Goal: Information Seeking & Learning: Learn about a topic

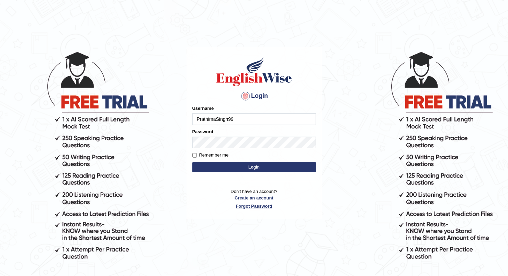
type input "PrathimaSingh99"
click at [254, 162] on form "Please fix the following errors: Username PrathimaSingh99 Password Remember me …" at bounding box center [254, 139] width 124 height 69
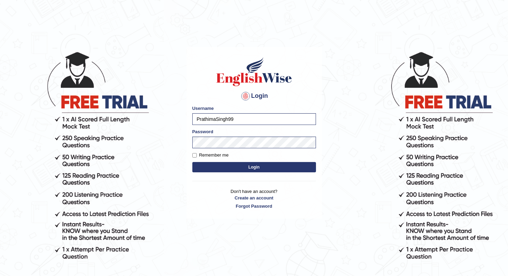
click at [254, 167] on button "Login" at bounding box center [254, 167] width 124 height 10
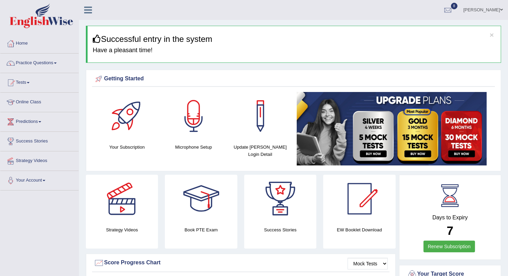
click at [53, 55] on link "Practice Questions" at bounding box center [39, 62] width 78 height 17
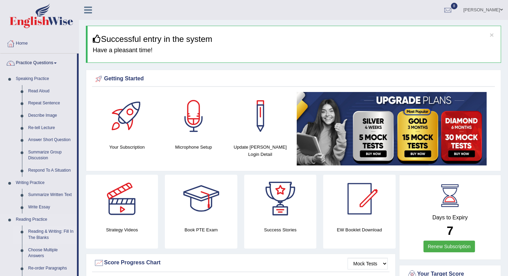
click at [36, 235] on link "Reading & Writing: Fill In The Blanks" at bounding box center [51, 235] width 52 height 18
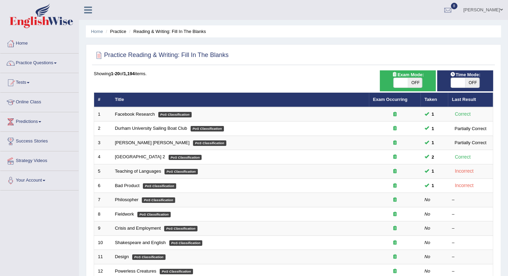
click at [415, 80] on span "OFF" at bounding box center [415, 83] width 14 height 10
checkbox input "true"
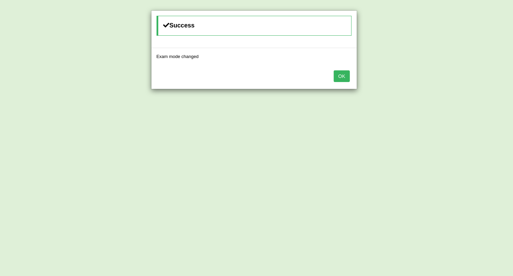
click at [342, 76] on button "OK" at bounding box center [342, 76] width 16 height 12
click at [339, 78] on button "OK" at bounding box center [342, 76] width 16 height 12
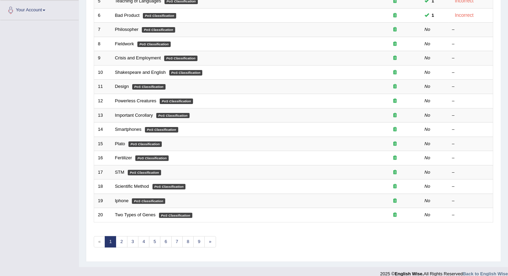
scroll to position [177, 0]
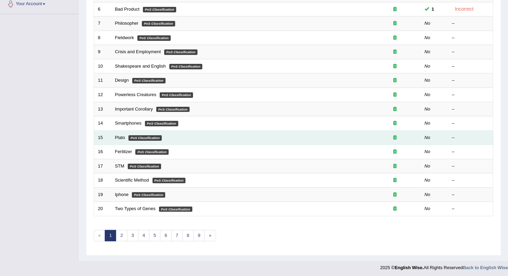
click at [452, 137] on div "–" at bounding box center [470, 138] width 37 height 7
click at [117, 137] on link "Plato" at bounding box center [120, 137] width 10 height 5
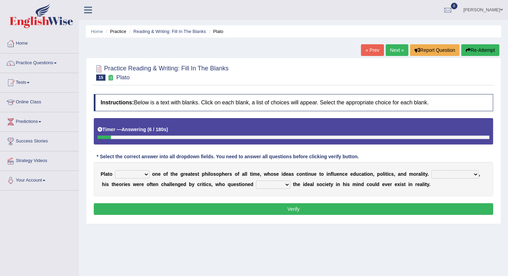
click at [145, 175] on select "keeps comes claims remains" at bounding box center [132, 174] width 34 height 8
select select "remains"
click at [115, 170] on select "keeps comes claims remains" at bounding box center [132, 174] width 34 height 8
click at [441, 176] on select "Notwithstanding So However Whatever" at bounding box center [454, 174] width 47 height 8
select select "However"
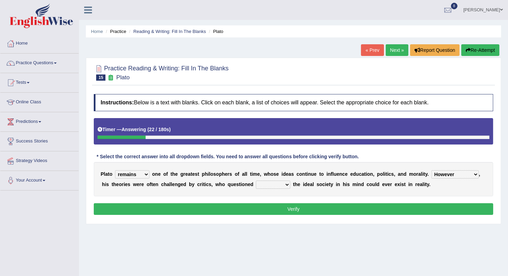
click at [431, 170] on select "Notwithstanding So However Whatever" at bounding box center [454, 174] width 47 height 8
click at [269, 184] on select "which what that whether" at bounding box center [273, 185] width 34 height 8
select select "whether"
click at [256, 181] on select "which what that whether" at bounding box center [273, 185] width 34 height 8
click at [285, 210] on button "Verify" at bounding box center [293, 209] width 399 height 12
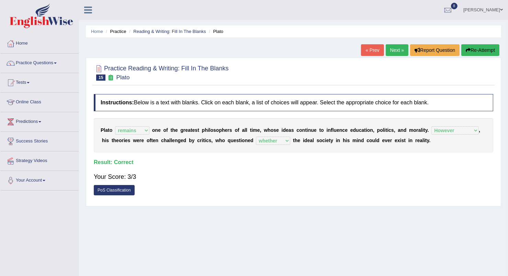
click at [401, 49] on link "Next »" at bounding box center [397, 50] width 23 height 12
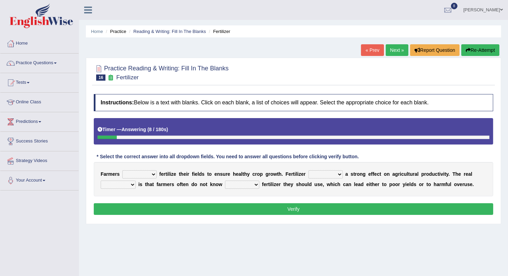
click at [151, 175] on select "must should need can" at bounding box center [139, 174] width 34 height 8
select select "must"
click at [122, 170] on select "must should need can" at bounding box center [139, 174] width 34 height 8
click at [325, 174] on select "has had have having" at bounding box center [325, 174] width 34 height 8
select select "has"
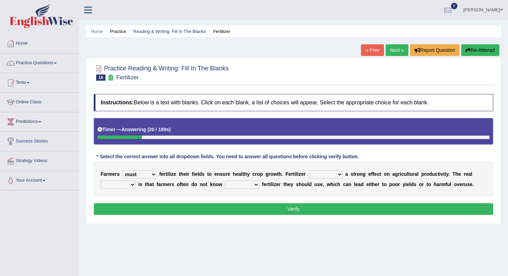
click at [308, 170] on select "has had have having" at bounding box center [325, 174] width 34 height 8
click at [132, 185] on select "problem question conclusion answer" at bounding box center [118, 185] width 35 height 8
select select "problem"
click at [101, 181] on select "problem question conclusion answer" at bounding box center [118, 185] width 35 height 8
click at [235, 182] on select "how much how many however so much" at bounding box center [242, 185] width 34 height 8
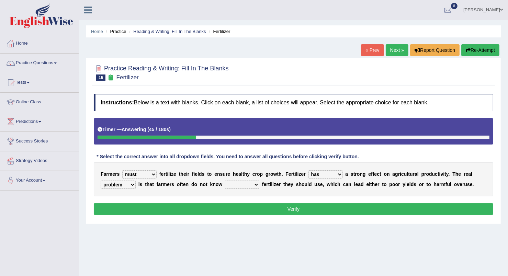
select select "how much"
click at [225, 181] on select "how much how many however so much" at bounding box center [242, 185] width 34 height 8
click at [295, 204] on button "Verify" at bounding box center [293, 209] width 399 height 12
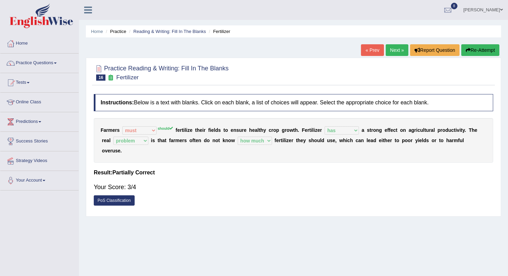
click at [388, 52] on link "Next »" at bounding box center [397, 50] width 23 height 12
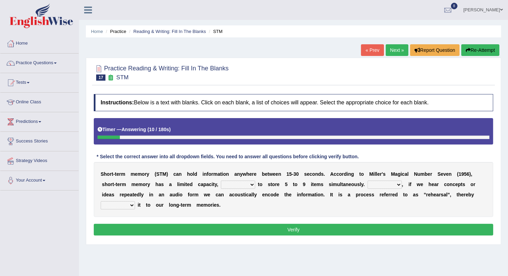
click at [255, 185] on b at bounding box center [256, 184] width 3 height 5
click at [221, 185] on select "being able is able be able unable" at bounding box center [238, 185] width 34 height 8
select select "being able"
click at [221, 181] on select "being able is able be able unable" at bounding box center [238, 185] width 34 height 8
click at [367, 185] on select "However So Moreover Therefore" at bounding box center [384, 185] width 34 height 8
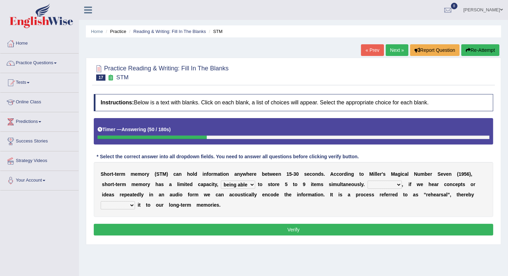
select select "However"
click at [367, 181] on select "However So Moreover Therefore" at bounding box center [384, 185] width 34 height 8
click at [135, 201] on select "commit commits commiting commited" at bounding box center [118, 205] width 34 height 8
select select "commiting"
click at [135, 201] on select "commit commits commiting commited" at bounding box center [118, 205] width 34 height 8
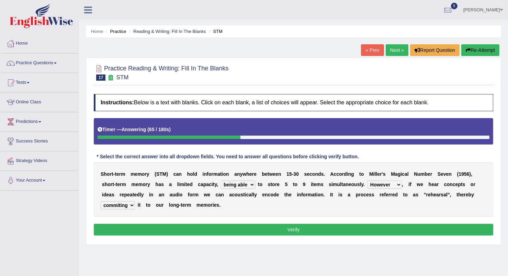
click at [255, 184] on b at bounding box center [256, 184] width 3 height 5
click at [221, 185] on select "being able is able be able unable" at bounding box center [238, 185] width 34 height 8
click at [221, 181] on select "being able is able be able unable" at bounding box center [238, 185] width 34 height 8
click at [319, 228] on button "Verify" at bounding box center [293, 230] width 399 height 12
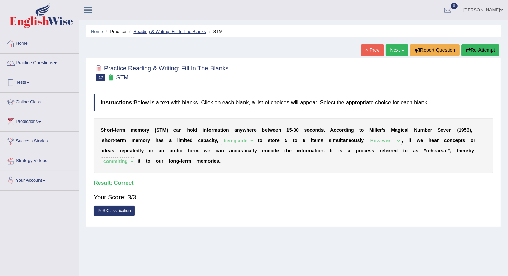
click at [184, 31] on link "Reading & Writing: Fill In The Blanks" at bounding box center [169, 31] width 72 height 5
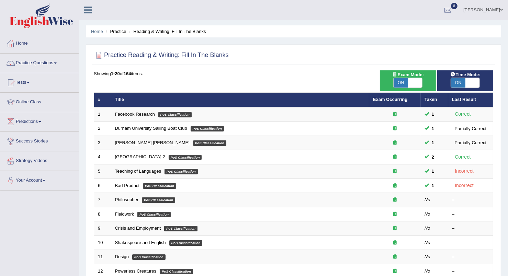
scroll to position [177, 0]
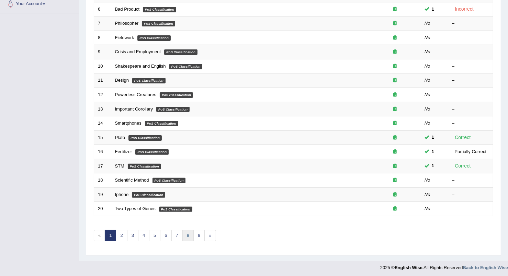
click at [185, 238] on link "8" at bounding box center [187, 235] width 11 height 11
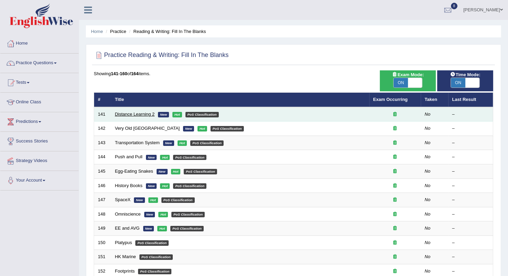
click at [127, 115] on link "Distance Learning 2" at bounding box center [135, 114] width 40 height 5
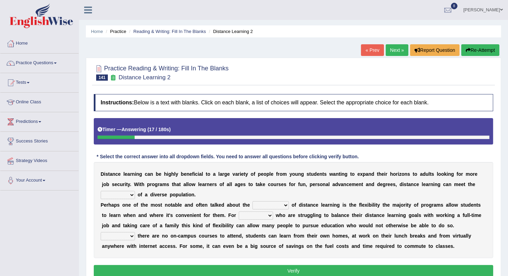
click at [135, 191] on select "leads needs seeds breeds" at bounding box center [118, 195] width 34 height 8
select select "needs"
click at [135, 191] on select "leads needs seeds breeds" at bounding box center [118, 195] width 34 height 8
click at [269, 205] on select "basics ranges sources advantages" at bounding box center [270, 205] width 36 height 8
select select "advantages"
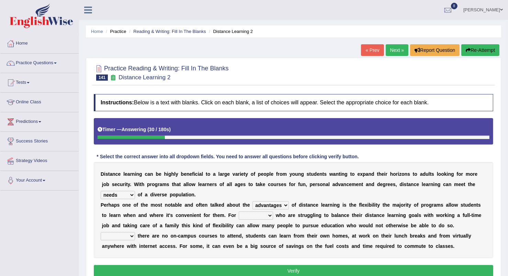
click at [252, 201] on select "basics ranges sources advantages" at bounding box center [270, 205] width 36 height 8
click at [239, 217] on select "them those what when" at bounding box center [256, 216] width 34 height 8
select select "those"
click at [239, 212] on select "them those what when" at bounding box center [256, 216] width 34 height 8
click at [135, 232] on select "If When Since Where" at bounding box center [118, 236] width 34 height 8
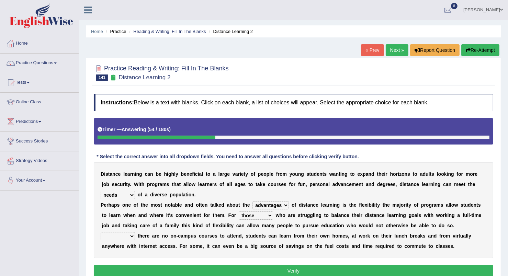
click at [135, 232] on select "If When Since Where" at bounding box center [118, 236] width 34 height 8
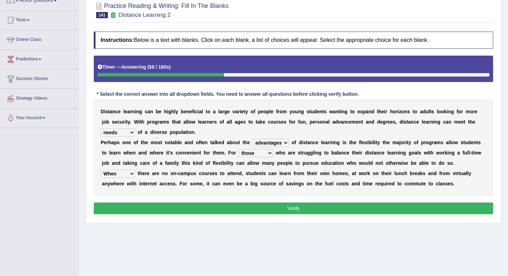
scroll to position [64, 0]
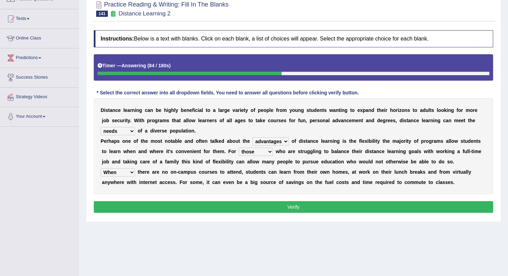
click at [135, 168] on select "If When Since Where" at bounding box center [118, 172] width 34 height 8
select select "Where"
click at [135, 168] on select "If When Since Where" at bounding box center [118, 172] width 34 height 8
click at [436, 169] on b at bounding box center [437, 171] width 3 height 5
click at [308, 207] on button "Verify" at bounding box center [293, 207] width 399 height 12
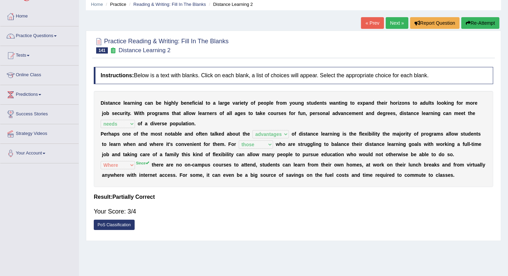
scroll to position [0, 0]
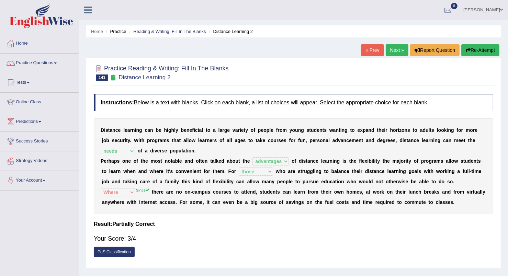
click at [487, 145] on div "D i s t a n c e l e a r n i n g c a n b e h i g h l y b e n e f i c i a l t o a…" at bounding box center [293, 166] width 399 height 96
click at [390, 50] on link "Next »" at bounding box center [397, 50] width 23 height 12
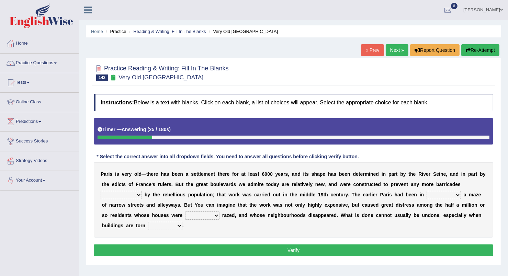
click at [142, 191] on select "being created been created created have created" at bounding box center [121, 195] width 41 height 8
select select "being created"
click at [142, 191] on select "being created been created created have created" at bounding box center [121, 195] width 41 height 8
click at [427, 196] on select "practice pair part pride" at bounding box center [444, 195] width 34 height 8
select select "practice"
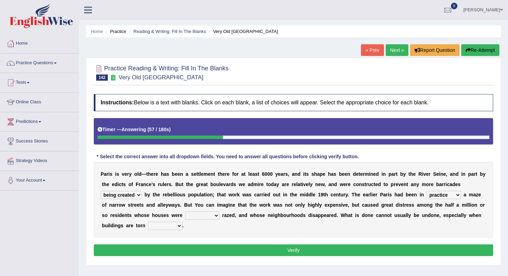
click at [427, 191] on select "practice pair part pride" at bounding box center [444, 195] width 34 height 8
click at [185, 215] on select "really simply fully basically" at bounding box center [202, 216] width 34 height 8
select select "simply"
click at [185, 212] on select "really simply fully basically" at bounding box center [202, 216] width 34 height 8
click at [182, 222] on select "up back now down" at bounding box center [165, 226] width 34 height 8
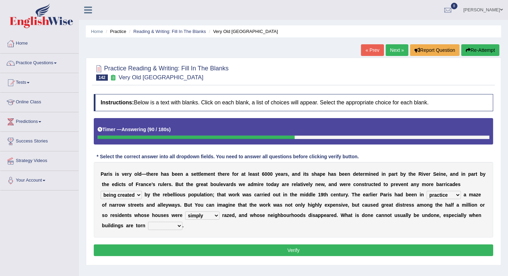
select select "down"
click at [182, 222] on select "up back now down" at bounding box center [165, 226] width 34 height 8
click at [373, 245] on button "Verify" at bounding box center [293, 251] width 399 height 12
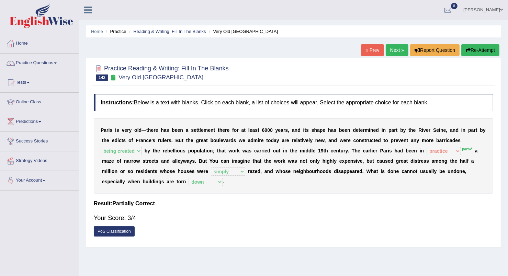
click at [395, 53] on link "Next »" at bounding box center [397, 50] width 23 height 12
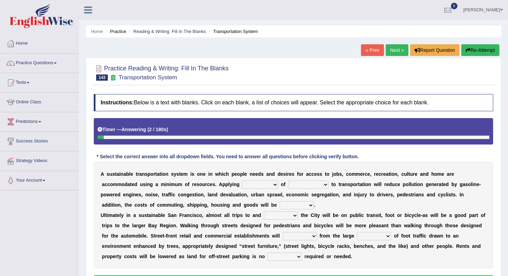
scroll to position [34, 0]
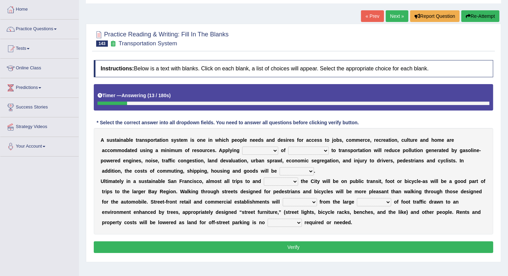
click at [242, 149] on select "principles restrictions plains activation" at bounding box center [260, 151] width 36 height 8
select select "restrictions"
click at [242, 147] on select "principles restrictions plains activation" at bounding box center [260, 151] width 36 height 8
click at [288, 152] on select "relaxed substance sustainability reliability" at bounding box center [308, 151] width 41 height 8
click at [288, 147] on select "relaxed substance sustainability reliability" at bounding box center [308, 151] width 41 height 8
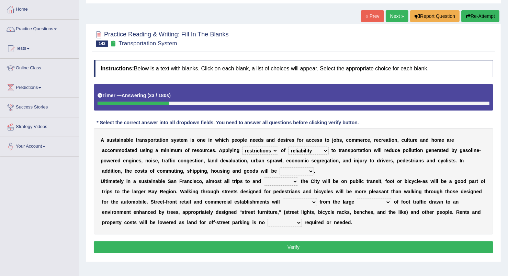
click at [288, 150] on select "relaxed substance sustainability reliability" at bounding box center [308, 151] width 41 height 8
click at [242, 151] on select "principles restrictions plains activation" at bounding box center [260, 151] width 36 height 8
click at [288, 150] on select "relaxed substance sustainability reliability" at bounding box center [308, 151] width 41 height 8
click at [412, 161] on b "r" at bounding box center [413, 160] width 2 height 5
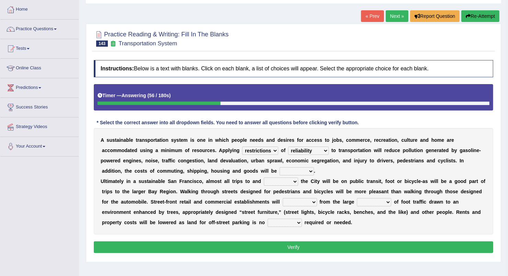
click at [288, 150] on select "relaxed substance sustainability reliability" at bounding box center [308, 151] width 41 height 8
select select "substance"
click at [288, 147] on select "relaxed substance sustainability reliability" at bounding box center [308, 151] width 41 height 8
click at [288, 150] on select "relaxed substance sustainability reliability" at bounding box center [308, 151] width 41 height 8
click at [301, 174] on div "A s u s t a i n a b l e t r a n s p o r t a t i o n s y s t e m i s o n e i n w…" at bounding box center [293, 181] width 399 height 106
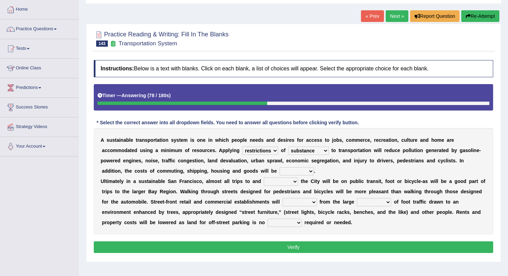
click at [280, 171] on select "cut enhanced reduced leased" at bounding box center [297, 171] width 34 height 8
select select "reduced"
click at [280, 167] on select "cut enhanced reduced leased" at bounding box center [297, 171] width 34 height 8
click at [279, 183] on select "within with added included" at bounding box center [281, 182] width 34 height 8
select select "within"
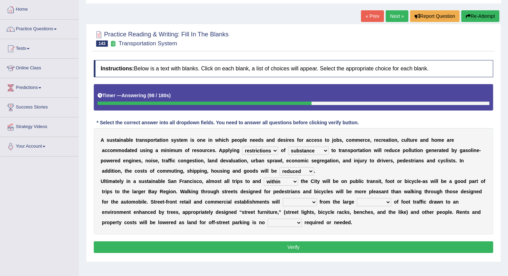
click at [264, 178] on select "within with added included" at bounding box center [281, 182] width 34 height 8
click at [283, 202] on select "enlarge prepare repair prosper" at bounding box center [300, 202] width 34 height 8
select select "repair"
click at [283, 198] on select "enlarge prepare repair prosper" at bounding box center [300, 202] width 34 height 8
click at [357, 202] on select "amounts volume range time" at bounding box center [374, 202] width 34 height 8
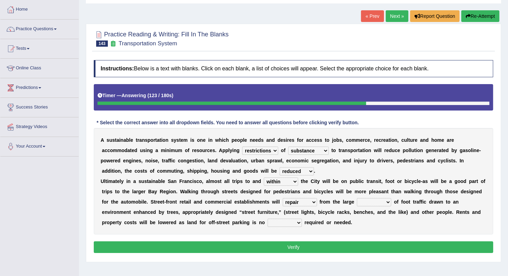
select select "amounts"
click at [357, 198] on select "amounts volume range time" at bounding box center [374, 202] width 34 height 8
click at [268, 220] on select "time how longer greater" at bounding box center [285, 223] width 34 height 8
select select "longer"
click at [268, 219] on select "time how longer greater" at bounding box center [285, 223] width 34 height 8
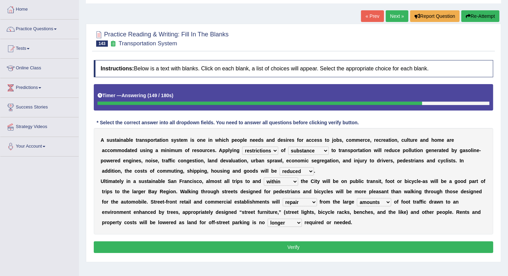
click at [283, 204] on select "enlarge prepare repair prosper" at bounding box center [300, 202] width 34 height 8
select select "prosper"
click at [283, 198] on select "enlarge prepare repair prosper" at bounding box center [300, 202] width 34 height 8
click at [357, 201] on select "amounts volume range time" at bounding box center [374, 202] width 34 height 8
select select "volume"
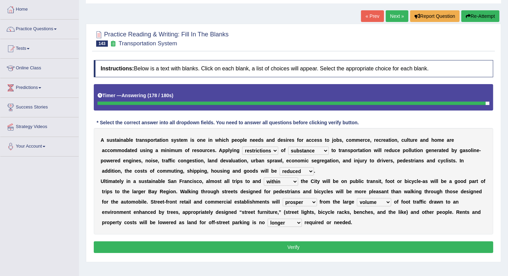
click at [357, 198] on select "amounts volume range time" at bounding box center [374, 202] width 34 height 8
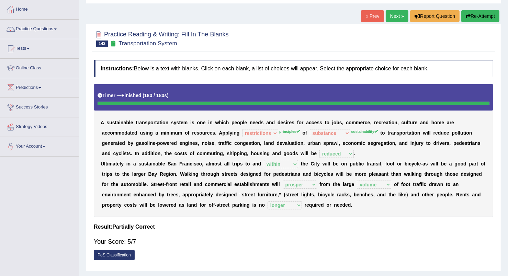
click at [393, 19] on link "Next »" at bounding box center [397, 16] width 23 height 12
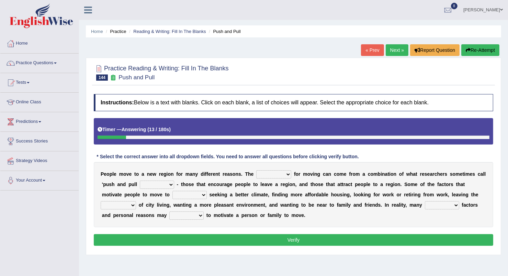
click at [278, 175] on select "indulgence motivation special superb" at bounding box center [273, 174] width 35 height 8
select select "motivation"
click at [256, 170] on select "indulgence motivation special superb" at bounding box center [273, 174] width 35 height 8
click at [154, 184] on select "ideas expected factors reasons" at bounding box center [157, 185] width 34 height 8
select select "factors"
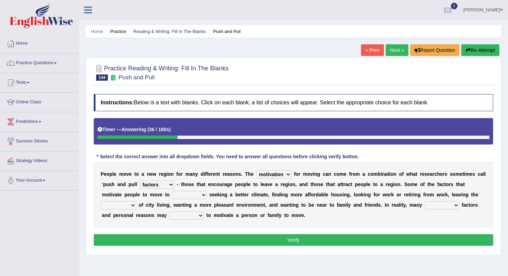
click at [140, 181] on select "ideas expected factors reasons" at bounding box center [157, 185] width 34 height 8
click at [151, 186] on select "ideas expected factors reasons" at bounding box center [157, 185] width 34 height 8
click at [172, 195] on select "include plane place exclude" at bounding box center [189, 195] width 34 height 8
select select "place"
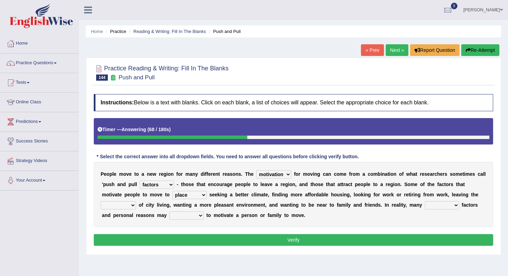
click at [172, 191] on select "include plane place exclude" at bounding box center [189, 195] width 34 height 8
click at [136, 201] on select "contempt react congestion reaction" at bounding box center [118, 205] width 35 height 8
select select "congestion"
click at [136, 201] on select "contempt react congestion reaction" at bounding box center [118, 205] width 35 height 8
click at [425, 207] on select "complete stayed complex super" at bounding box center [442, 205] width 34 height 8
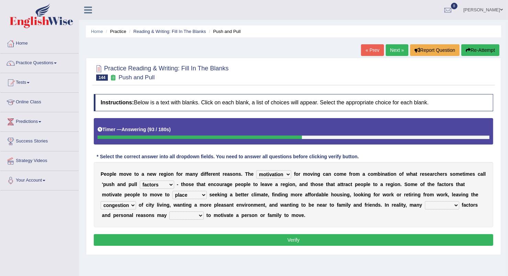
select select "complex"
click at [425, 201] on select "complete stayed complex super" at bounding box center [442, 205] width 34 height 8
click at [169, 214] on select "extract interact talk crack" at bounding box center [186, 216] width 34 height 8
select select "interact"
click at [169, 212] on select "extract interact talk crack" at bounding box center [186, 216] width 34 height 8
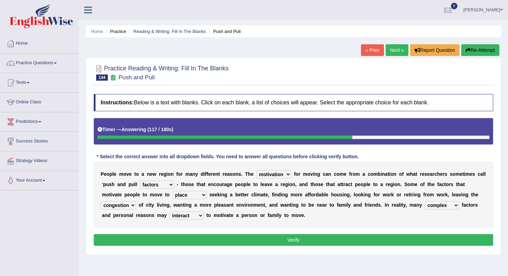
click at [142, 184] on select "ideas expected factors reasons" at bounding box center [157, 185] width 34 height 8
click at [302, 223] on div "P e o p l e m o v e t o a n e w r e g i o n f o r m a n y d i f f e r e n t r e…" at bounding box center [293, 194] width 399 height 65
click at [393, 239] on button "Verify" at bounding box center [293, 240] width 399 height 12
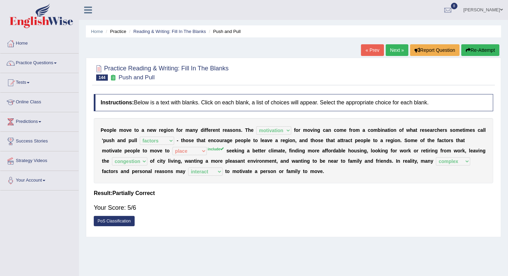
click at [126, 75] on small "Push and Pull" at bounding box center [136, 77] width 36 height 7
click at [111, 78] on icon at bounding box center [113, 78] width 7 height 6
click at [111, 223] on link "PoS Classification" at bounding box center [114, 221] width 41 height 10
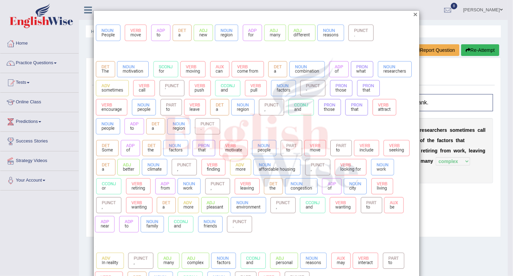
click at [413, 13] on button "×" at bounding box center [415, 14] width 4 height 7
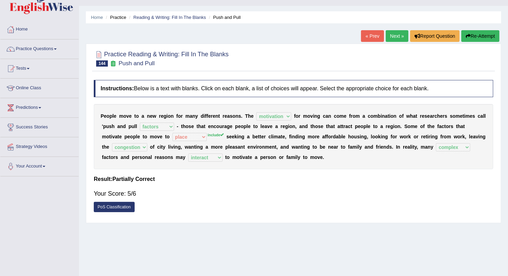
scroll to position [12, 0]
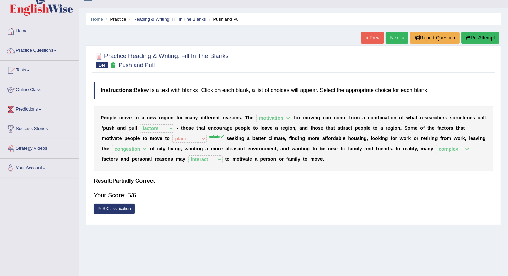
click at [393, 37] on link "Next »" at bounding box center [397, 38] width 23 height 12
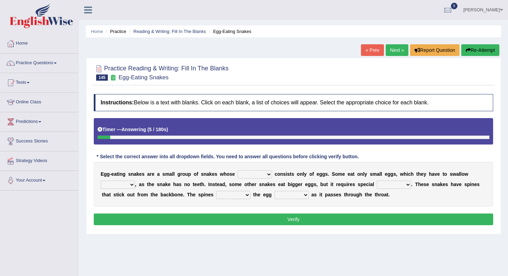
click at [260, 177] on select "food diet meals serves" at bounding box center [255, 174] width 34 height 8
select select "diet"
click at [238, 170] on select "food diet meals serves" at bounding box center [255, 174] width 34 height 8
click at [135, 181] on select "whole hole full complete" at bounding box center [118, 185] width 34 height 8
select select "whole"
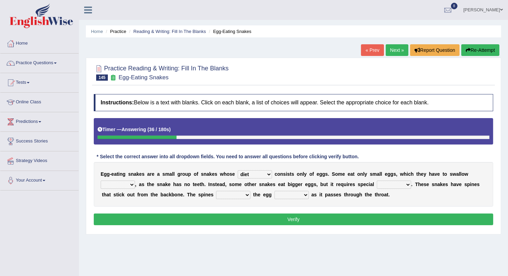
click at [135, 181] on select "whole hole full complete" at bounding box center [118, 185] width 34 height 8
click at [377, 183] on select "effects prospects refines treatment" at bounding box center [394, 185] width 34 height 8
select select "refines"
click at [377, 181] on select "effects prospects refines treatment" at bounding box center [394, 185] width 34 height 8
click at [216, 195] on select "breaks supports rages crack" at bounding box center [233, 195] width 34 height 8
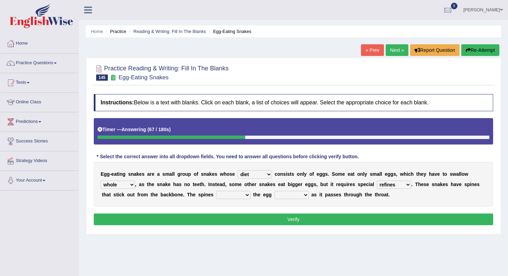
select select "crack"
click at [216, 191] on select "breaks supports rages crack" at bounding box center [233, 195] width 34 height 8
click at [274, 195] on select "takes open brings close" at bounding box center [291, 195] width 34 height 8
select select "open"
click at [274, 191] on select "takes open brings close" at bounding box center [291, 195] width 34 height 8
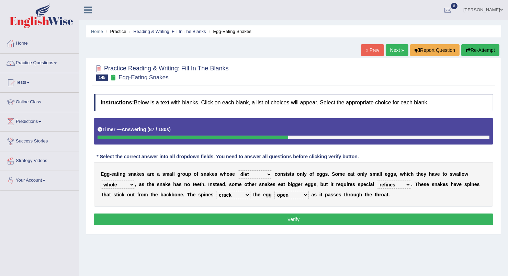
drag, startPoint x: 370, startPoint y: 215, endPoint x: 445, endPoint y: 157, distance: 95.2
click at [445, 157] on div "Instructions: Below is a text with blanks. Click on each blank, a list of choic…" at bounding box center [293, 161] width 403 height 140
click at [135, 181] on select "whole hole full complete" at bounding box center [118, 185] width 34 height 8
click at [460, 160] on div "Instructions: Below is a text with blanks. Click on each blank, a list of choic…" at bounding box center [293, 161] width 403 height 140
click at [377, 184] on select "effects prospects refines treatment" at bounding box center [394, 185] width 34 height 8
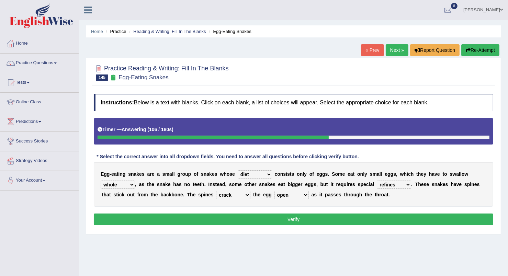
click at [367, 254] on div "Home Practice Reading & Writing: Fill In The Blanks Egg-Eating Snakes « Prev Ne…" at bounding box center [293, 171] width 429 height 343
click at [257, 217] on button "Verify" at bounding box center [293, 220] width 399 height 12
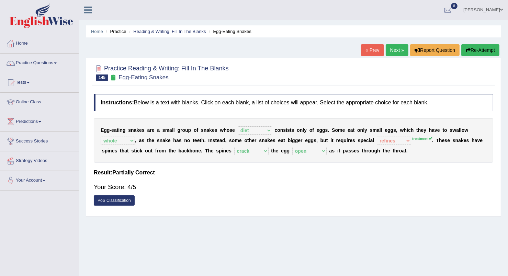
click at [397, 48] on link "Next »" at bounding box center [397, 50] width 23 height 12
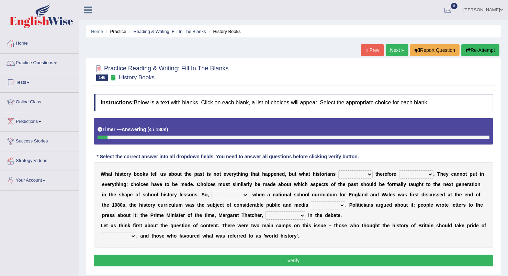
click at [352, 175] on select "had had been have been have" at bounding box center [355, 174] width 34 height 8
click at [338, 170] on select "had had been have been have" at bounding box center [355, 174] width 34 height 8
click at [353, 175] on select "had had been have been have" at bounding box center [355, 174] width 34 height 8
select select "had"
click at [338, 170] on select "had had been have been have" at bounding box center [355, 174] width 34 height 8
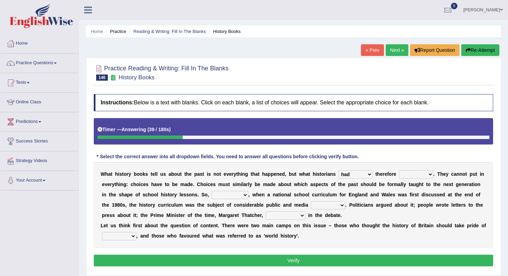
click at [407, 173] on select "passed selected pointed measured" at bounding box center [416, 174] width 34 height 8
select select "pointed"
click at [399, 170] on select "passed selected pointed measured" at bounding box center [416, 174] width 34 height 8
click at [351, 174] on select "had had been have been have" at bounding box center [355, 174] width 34 height 8
click at [404, 171] on select "passed selected pointed measured" at bounding box center [416, 174] width 34 height 8
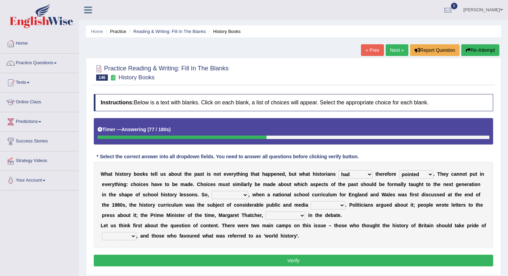
click at [418, 160] on div "Instructions: Below is a text with blanks. Click on each blank, a list of choic…" at bounding box center [293, 181] width 403 height 181
click at [212, 196] on select "likewise neverthless for example kindly" at bounding box center [230, 195] width 37 height 8
select select "for example"
click at [212, 191] on select "likewise neverthless for example kindly" at bounding box center [230, 195] width 37 height 8
click at [311, 206] on select "launch interest stress regain" at bounding box center [328, 205] width 34 height 8
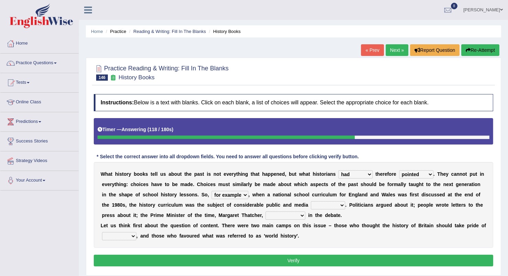
select select "interest"
click at [311, 201] on select "launch interest stress regain" at bounding box center [328, 205] width 34 height 8
click at [265, 217] on select "interrupted innaugerated intacted intervened" at bounding box center [285, 216] width 40 height 8
select select "interrupted"
click at [265, 212] on select "interrupted innaugerated intacted intervened" at bounding box center [285, 216] width 40 height 8
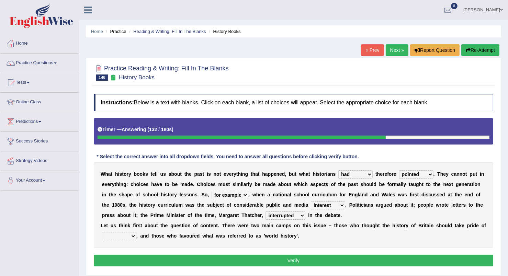
click at [130, 236] on select "pace race space place" at bounding box center [119, 236] width 34 height 8
select select "place"
click at [102, 232] on select "pace race space place" at bounding box center [119, 236] width 34 height 8
click at [394, 265] on button "Verify" at bounding box center [293, 261] width 399 height 12
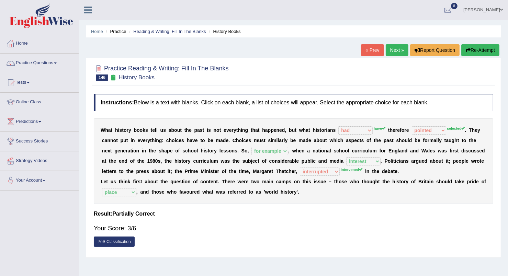
click at [397, 47] on link "Next »" at bounding box center [397, 50] width 23 height 12
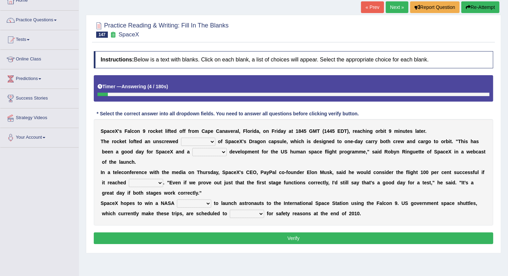
scroll to position [84, 0]
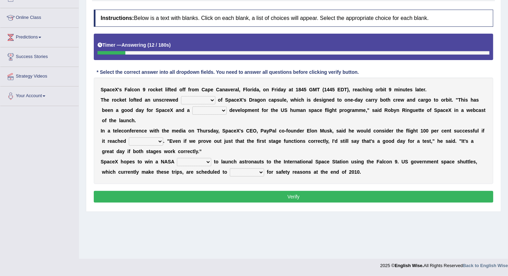
click at [202, 98] on select "wakeup hookup mockup takeup" at bounding box center [198, 100] width 34 height 8
select select "mockup"
click at [181, 96] on select "wakeup hookup mockup takeup" at bounding box center [198, 100] width 34 height 8
click at [192, 110] on select "superb perfect aspiring promising" at bounding box center [209, 110] width 34 height 8
select select "promising"
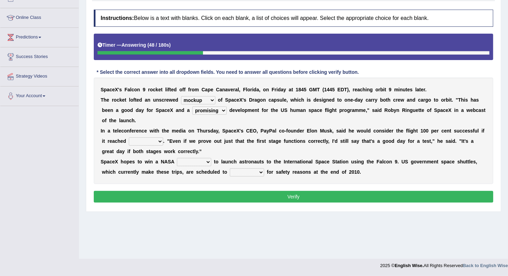
click at [192, 106] on select "superb perfect aspiring promising" at bounding box center [209, 110] width 34 height 8
click at [130, 137] on select "space orbit trait flight" at bounding box center [146, 141] width 34 height 8
select select "space"
click at [129, 137] on select "space orbit trait flight" at bounding box center [146, 141] width 34 height 8
click at [200, 158] on select "report space launch contract" at bounding box center [194, 162] width 34 height 8
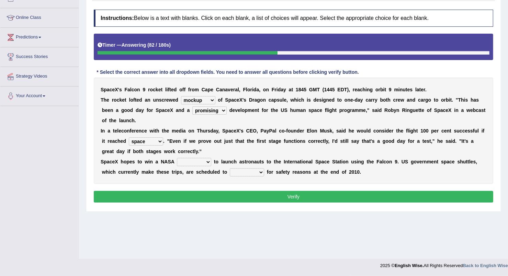
select select "contract"
click at [177, 158] on select "report space launch contract" at bounding box center [194, 162] width 34 height 8
click at [230, 168] on select "throw neglect retire shut" at bounding box center [247, 172] width 34 height 8
select select "retire"
click at [230, 168] on select "throw neglect retire shut" at bounding box center [247, 172] width 34 height 8
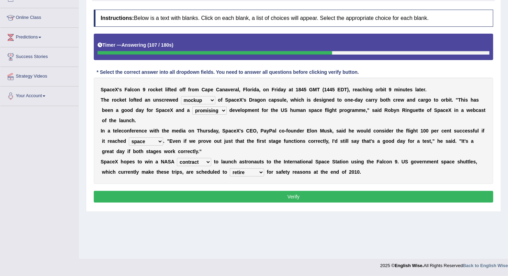
click at [210, 255] on div "Home Practice Reading & Writing: Fill In The Blanks SpaceX « Prev Next » Report…" at bounding box center [293, 87] width 429 height 343
click at [245, 191] on button "Verify" at bounding box center [293, 197] width 399 height 12
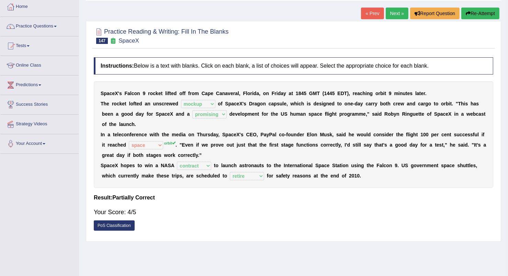
scroll to position [0, 0]
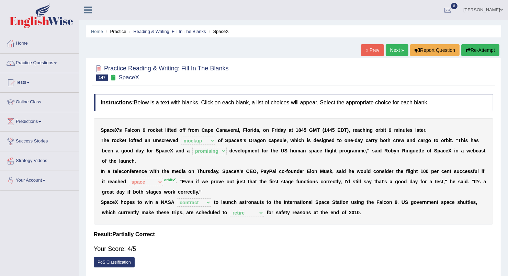
click at [390, 53] on link "Next »" at bounding box center [397, 50] width 23 height 12
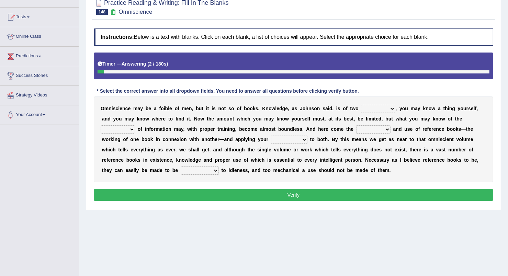
scroll to position [66, 0]
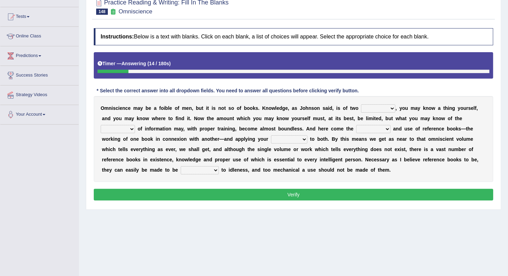
click at [374, 111] on select "ways kinds masses volumes" at bounding box center [378, 108] width 34 height 8
select select "ways"
click at [361, 104] on select "ways kinds masses volumes" at bounding box center [378, 108] width 34 height 8
click at [135, 125] on select "sources races works things" at bounding box center [118, 129] width 34 height 8
select select "sources"
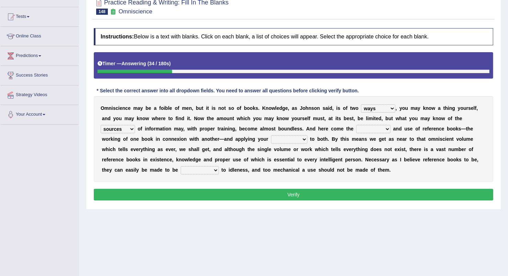
click at [135, 125] on select "sources races works things" at bounding box center [118, 129] width 34 height 8
click at [356, 130] on select "reference exist value easy" at bounding box center [373, 129] width 34 height 8
select select "reference"
click at [356, 125] on select "reference exist value easy" at bounding box center [373, 129] width 34 height 8
click at [271, 140] on select "acceptance perception intelligence impact" at bounding box center [289, 139] width 36 height 8
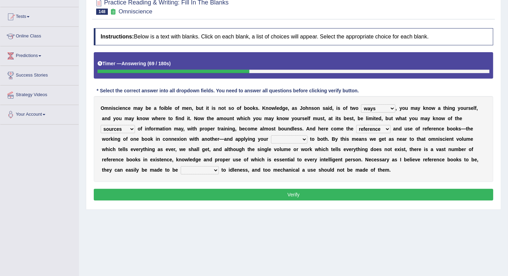
select select "intelligence"
click at [271, 135] on select "acceptance perception intelligence impact" at bounding box center [289, 139] width 36 height 8
click at [219, 166] on select "contributory contribution constant conference" at bounding box center [200, 170] width 38 height 8
select select "contributory"
click at [219, 166] on select "contributory contribution constant conference" at bounding box center [200, 170] width 38 height 8
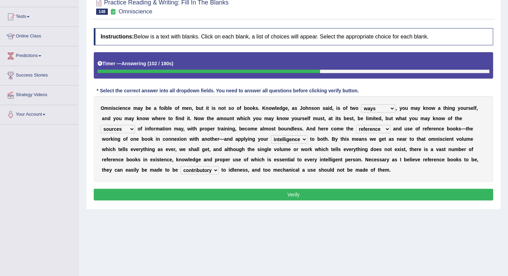
click at [288, 192] on button "Verify" at bounding box center [293, 195] width 399 height 12
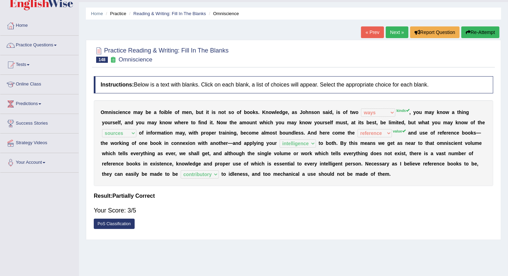
scroll to position [0, 0]
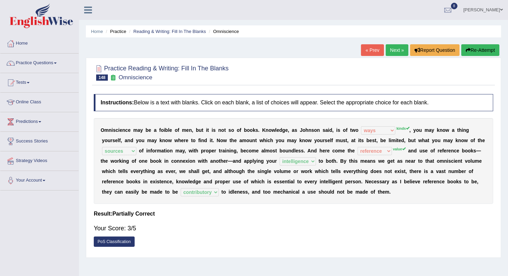
click at [392, 49] on link "Next »" at bounding box center [397, 50] width 23 height 12
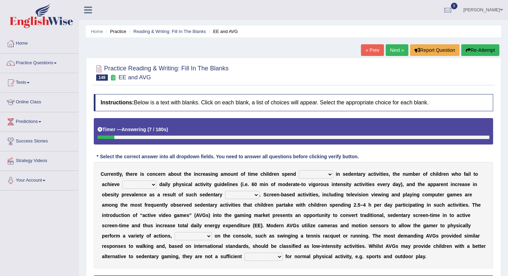
click at [316, 174] on select "enamored employed enclosed engaged" at bounding box center [316, 174] width 34 height 8
click at [299, 170] on select "enamored employed enclosed engaged" at bounding box center [316, 174] width 34 height 8
click at [305, 177] on select "enamored employed enclosed engaged" at bounding box center [316, 174] width 34 height 8
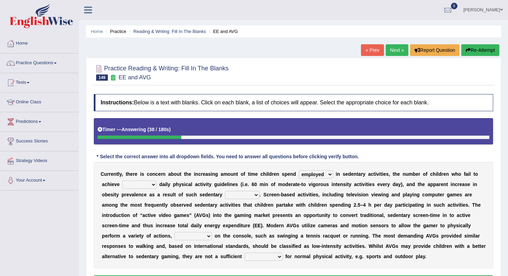
select select "engaged"
click at [299, 170] on select "enamored employed enclosed engaged" at bounding box center [316, 174] width 34 height 8
click at [131, 187] on select "minimized minimum minute minginess" at bounding box center [139, 185] width 34 height 8
select select "minimum"
click at [122, 181] on select "minimized minimum minute minginess" at bounding box center [139, 185] width 34 height 8
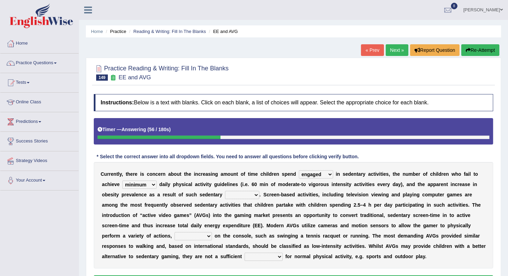
click at [225, 195] on select "benefits benefactor behavior besides" at bounding box center [242, 195] width 34 height 8
select select "behavior"
click at [225, 191] on select "benefits benefactor behavior besides" at bounding box center [242, 195] width 34 height 8
click at [212, 232] on select "framed dependent absolutely materialized" at bounding box center [192, 236] width 37 height 8
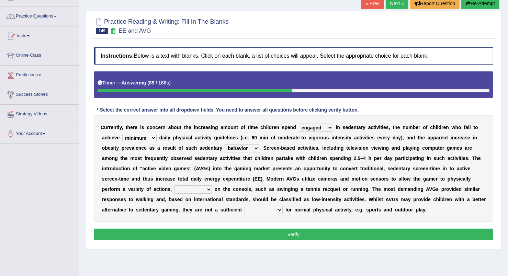
scroll to position [62, 0]
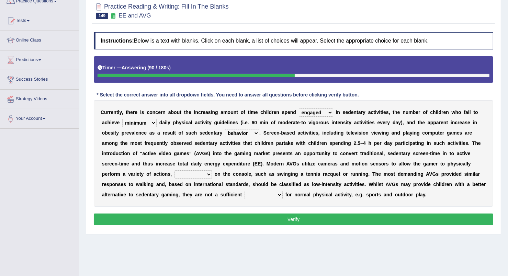
click at [212, 170] on select "framed dependent absolutely materialized" at bounding box center [192, 174] width 37 height 8
select select "dependent"
click at [212, 170] on select "framed dependent absolutely materialized" at bounding box center [192, 174] width 37 height 8
click at [283, 191] on select "replaces replaced replacement replacing" at bounding box center [264, 195] width 38 height 8
select select "replacement"
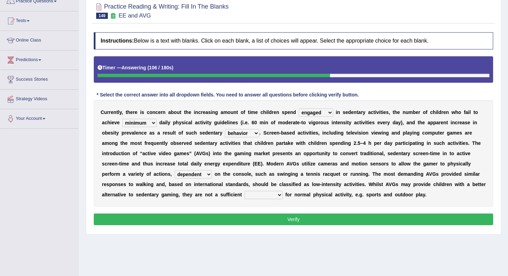
click at [283, 191] on select "replaces replaced replacement replacing" at bounding box center [264, 195] width 38 height 8
click at [373, 221] on button "Verify" at bounding box center [293, 220] width 399 height 12
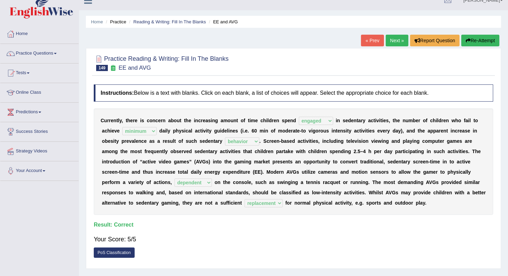
scroll to position [6, 0]
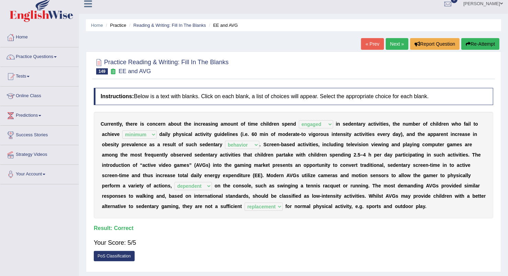
click at [401, 39] on link "Next »" at bounding box center [397, 44] width 23 height 12
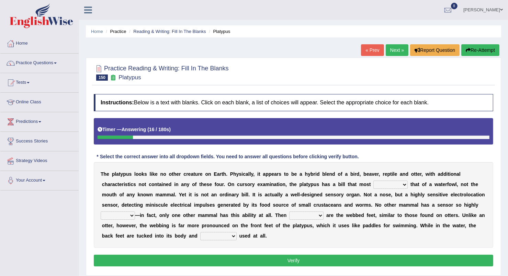
click at [373, 185] on select "say looks resembles likely" at bounding box center [390, 185] width 34 height 8
select select "resembles"
click at [373, 181] on select "say looks resembles likely" at bounding box center [390, 185] width 34 height 8
click at [135, 212] on select "installed developed pervasive dependent" at bounding box center [118, 216] width 34 height 8
select select "developed"
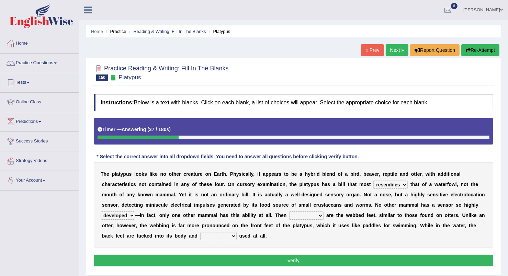
click at [135, 212] on select "installed developed pervasive dependent" at bounding box center [118, 216] width 34 height 8
click at [289, 215] on select "so as their there" at bounding box center [306, 216] width 34 height 8
select select "there"
click at [289, 212] on select "so as their there" at bounding box center [306, 216] width 34 height 8
click at [289, 216] on select "so as their there" at bounding box center [306, 216] width 34 height 8
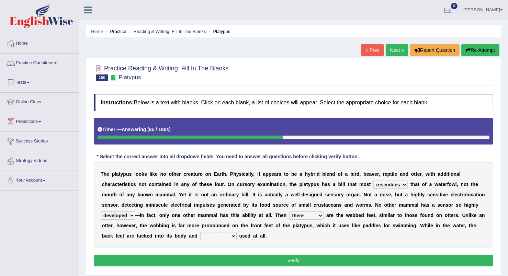
click at [347, 219] on div "T h e p l a t y p u s l o o k s l i k e n o o t h e r c r e a t u r e o n E a r…" at bounding box center [293, 205] width 399 height 86
click at [237, 232] on select "purportedly hardly legged lagged" at bounding box center [218, 236] width 36 height 8
select select "hardly"
click at [237, 232] on select "purportedly hardly legged lagged" at bounding box center [218, 236] width 36 height 8
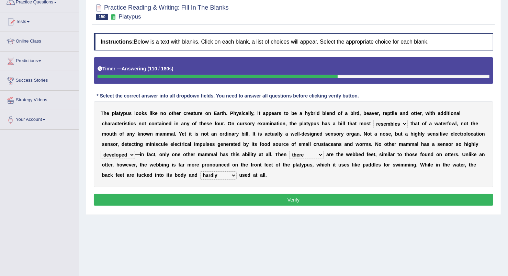
scroll to position [63, 0]
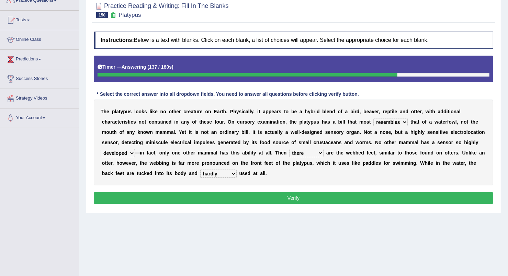
click at [289, 151] on select "so as their there" at bounding box center [306, 153] width 34 height 8
click at [215, 231] on div "Home Practice Reading & Writing: Fill In The Blanks Platypus « Prev Next » Repo…" at bounding box center [293, 108] width 429 height 343
click at [251, 192] on button "Verify" at bounding box center [293, 198] width 399 height 12
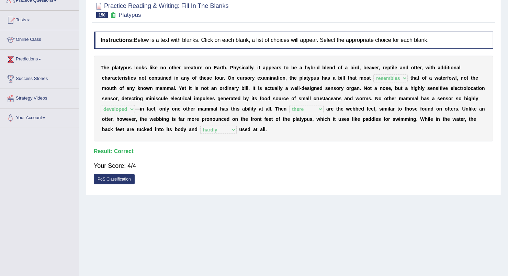
scroll to position [0, 0]
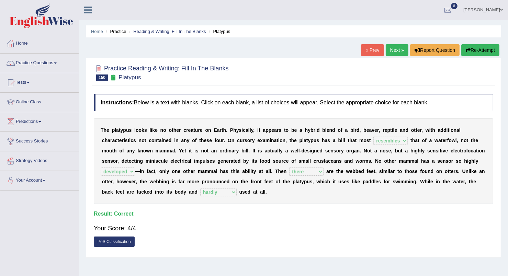
click at [388, 52] on link "Next »" at bounding box center [397, 50] width 23 height 12
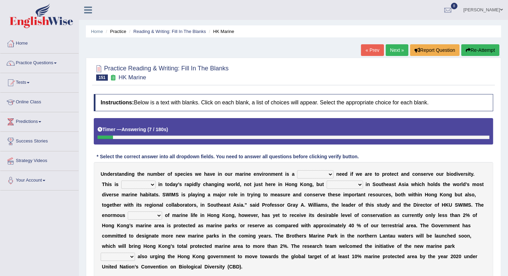
click at [313, 172] on select "supposed basic supposedly basically" at bounding box center [315, 174] width 36 height 8
select select "basic"
click at [297, 170] on select "supposed basic supposedly basically" at bounding box center [315, 174] width 36 height 8
click at [131, 184] on select "primal real fatal vital" at bounding box center [138, 185] width 34 height 8
select select "vital"
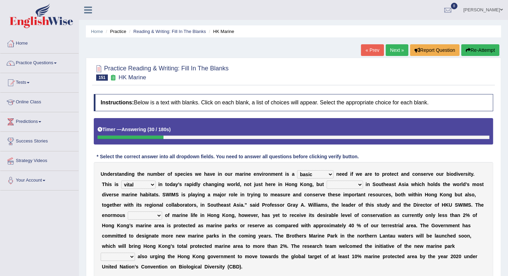
click at [121, 181] on select "primal real fatal vital" at bounding box center [138, 185] width 34 height 8
click at [327, 185] on select "forcefully unilaterally especially supposedly" at bounding box center [345, 185] width 36 height 8
select select "especially"
click at [327, 181] on select "forcefully unilaterally especially supposedly" at bounding box center [345, 185] width 36 height 8
click at [162, 212] on select "array shrine mess beseech" at bounding box center [145, 216] width 34 height 8
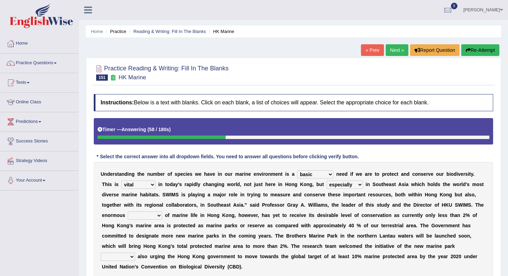
select select "array"
click at [162, 212] on select "array shrine mess beseech" at bounding box center [145, 216] width 34 height 8
click at [138, 254] on b at bounding box center [136, 256] width 3 height 5
click at [135, 253] on select "since there their while" at bounding box center [118, 257] width 34 height 8
select select "while"
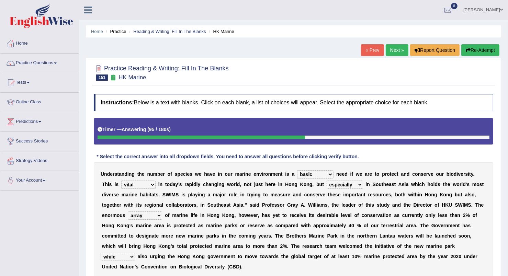
click at [135, 253] on select "since there their while" at bounding box center [118, 257] width 34 height 8
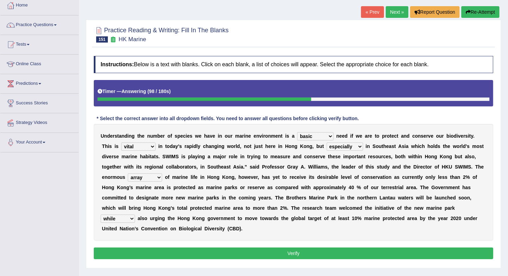
scroll to position [42, 0]
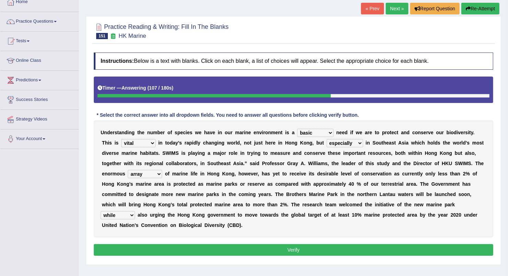
click at [162, 170] on select "array shrine mess beseech" at bounding box center [145, 174] width 34 height 8
click at [390, 219] on div "U n d e r s t a n d i n g t h e n u m b e r o f s p e c i e s w e h a v e i n o…" at bounding box center [293, 179] width 399 height 117
click at [376, 244] on button "Verify" at bounding box center [293, 250] width 399 height 12
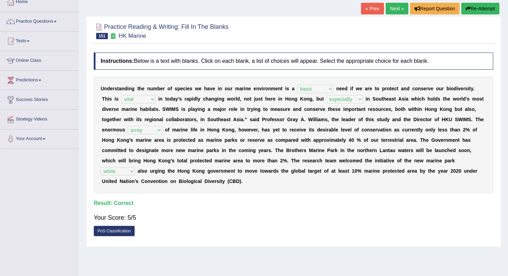
drag, startPoint x: 395, startPoint y: 2, endPoint x: 393, endPoint y: 9, distance: 7.3
click at [393, 9] on div "Home Practice Reading & Writing: Fill In The Blanks HK Marine « Prev Next » Rep…" at bounding box center [293, 129] width 429 height 343
click at [393, 9] on link "Next »" at bounding box center [397, 9] width 23 height 12
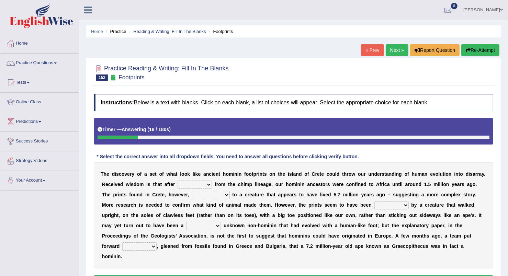
click at [178, 183] on select "spat splat spitting splitting" at bounding box center [195, 185] width 34 height 8
select select "splitting"
click at [178, 181] on select "spat splat spitting splitting" at bounding box center [195, 185] width 34 height 8
click at [192, 196] on select "formed barraged belonged transfigured" at bounding box center [211, 195] width 38 height 8
select select "belonged"
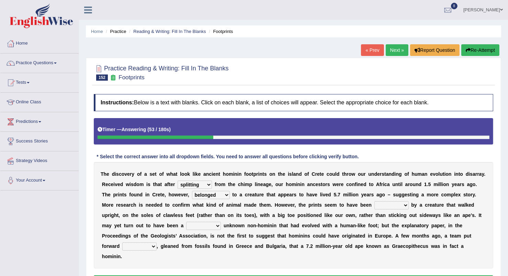
click at [192, 191] on select "formed barraged belonged transfigured" at bounding box center [211, 195] width 38 height 8
click at [374, 203] on select "made laid curated sponsored" at bounding box center [391, 205] width 34 height 8
select select "made"
click at [374, 201] on select "made laid curated sponsored" at bounding box center [391, 205] width 34 height 8
click at [221, 222] on select "famously wittingly previously hopelessly" at bounding box center [203, 226] width 35 height 8
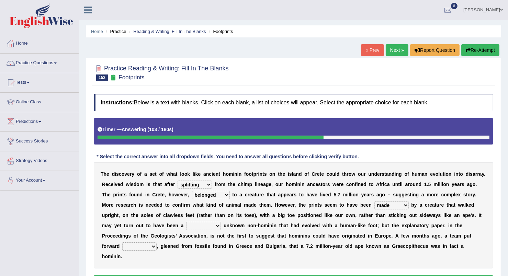
select select "previously"
click at [221, 222] on select "famously wittingly previously hopelessly" at bounding box center [203, 226] width 35 height 8
click at [157, 242] on select "step circle proposal evidence" at bounding box center [139, 246] width 34 height 8
select select "proposal"
click at [157, 242] on select "step circle proposal evidence" at bounding box center [139, 246] width 34 height 8
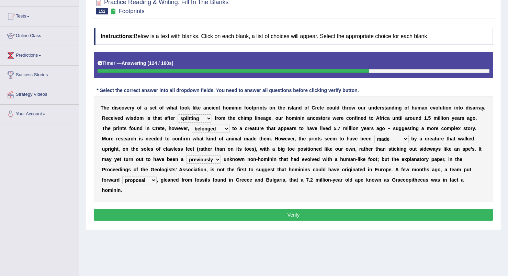
scroll to position [66, 0]
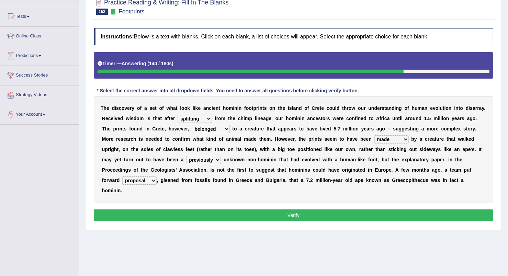
click at [353, 209] on button "Verify" at bounding box center [293, 215] width 399 height 12
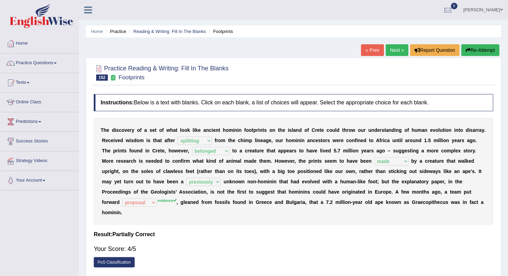
scroll to position [0, 0]
click at [393, 50] on link "Next »" at bounding box center [397, 50] width 23 height 12
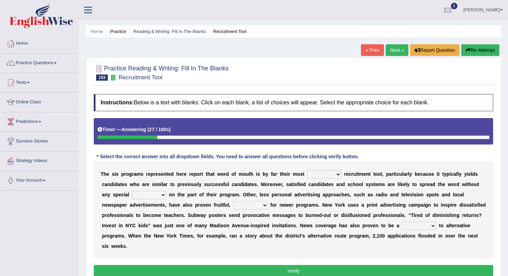
click at [321, 175] on select "affected forcible effective coherent" at bounding box center [324, 174] width 34 height 8
select select "effective"
click at [307, 170] on select "affected forcible effective coherent" at bounding box center [324, 174] width 34 height 8
click at [132, 195] on select "logic effort validity force" at bounding box center [149, 195] width 34 height 8
select select "effort"
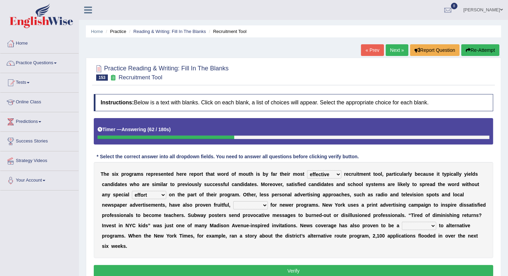
click at [132, 191] on select "logic effort validity force" at bounding box center [149, 195] width 34 height 8
click at [233, 204] on select "conclusive credibly irresistibly especially" at bounding box center [250, 205] width 35 height 8
select select "especially"
click at [233, 201] on select "conclusive credibly irresistibly especially" at bounding box center [250, 205] width 35 height 8
click at [402, 225] on select "boon gain luxury windfall" at bounding box center [419, 226] width 34 height 8
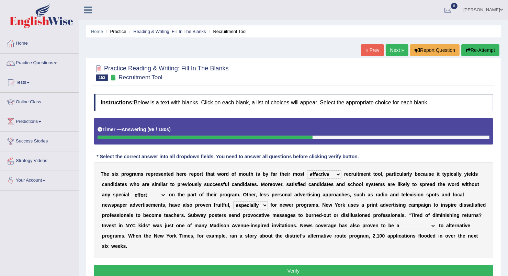
select select "boon"
click at [402, 222] on select "boon gain luxury windfall" at bounding box center [419, 226] width 34 height 8
click at [132, 195] on select "logic effort validity force" at bounding box center [149, 195] width 34 height 8
click at [270, 265] on button "Verify" at bounding box center [293, 271] width 399 height 12
